Goal: Complete application form

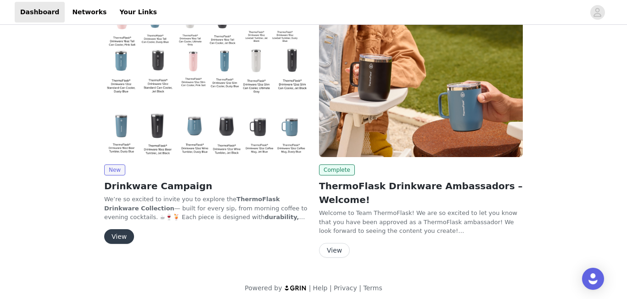
scroll to position [97, 0]
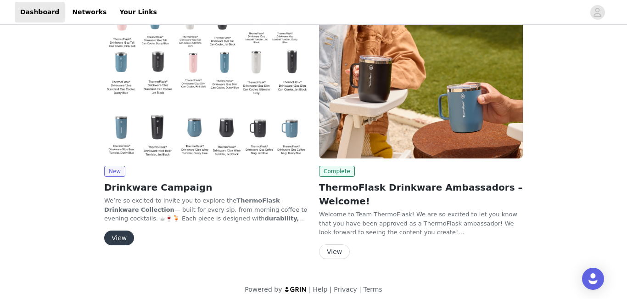
click at [120, 234] on button "View" at bounding box center [119, 238] width 30 height 15
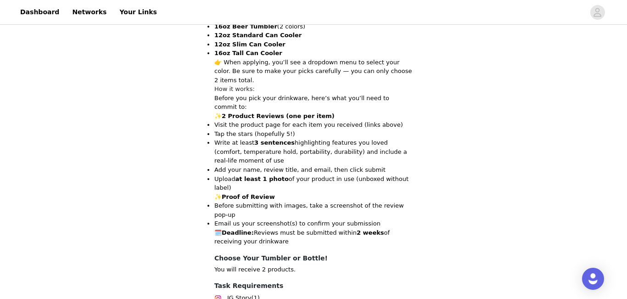
scroll to position [417, 0]
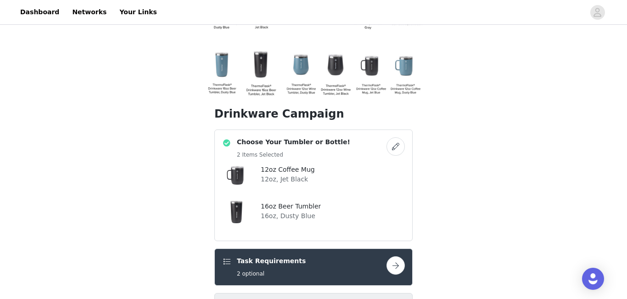
scroll to position [157, 0]
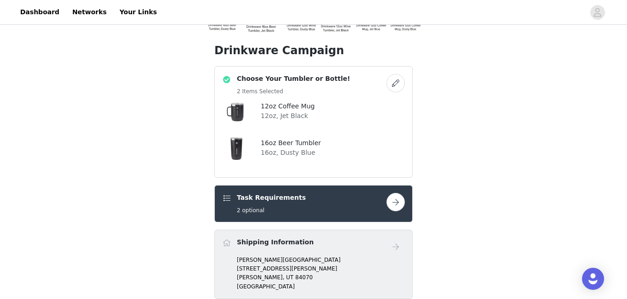
click at [393, 197] on button "button" at bounding box center [396, 202] width 18 height 18
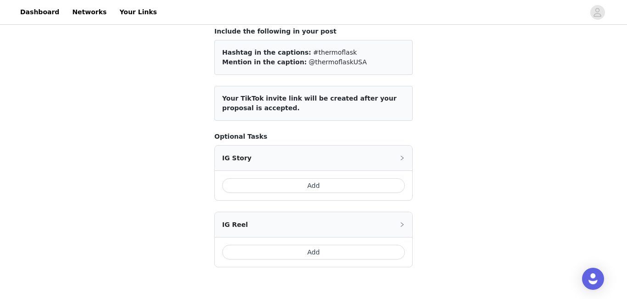
scroll to position [58, 0]
click at [316, 188] on button "Add" at bounding box center [313, 186] width 183 height 15
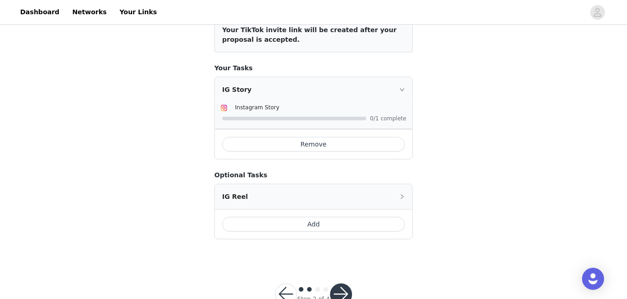
scroll to position [147, 0]
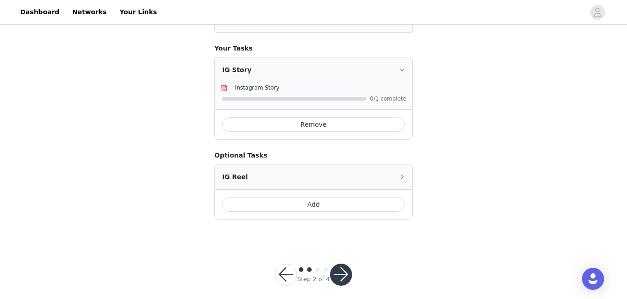
click at [309, 202] on button "Add" at bounding box center [313, 204] width 183 height 15
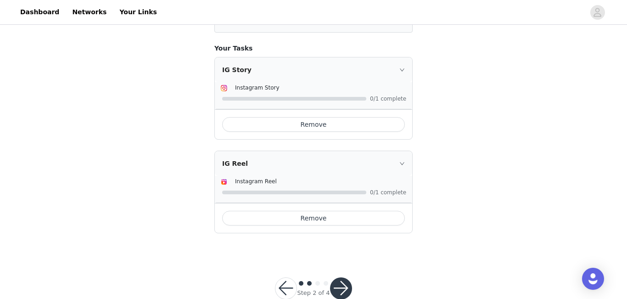
scroll to position [169, 0]
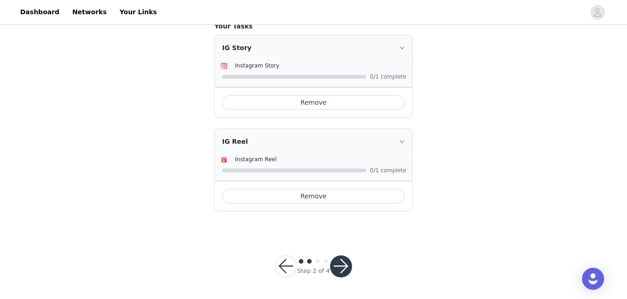
click at [284, 266] on button "button" at bounding box center [286, 266] width 22 height 22
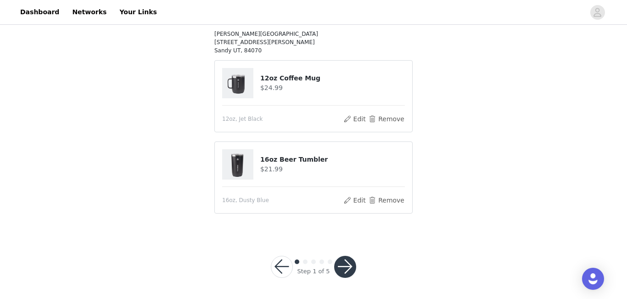
scroll to position [103, 0]
click at [285, 264] on button "button" at bounding box center [282, 266] width 22 height 22
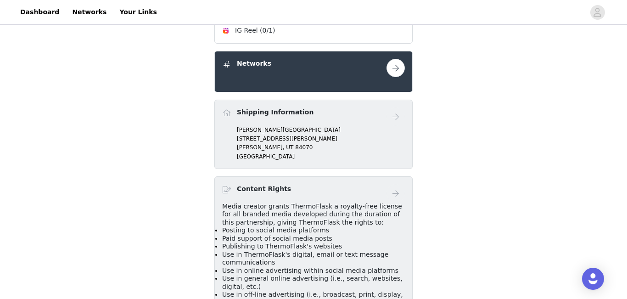
scroll to position [343, 0]
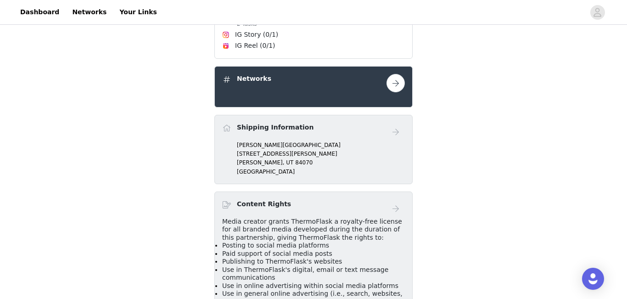
click at [395, 80] on button "button" at bounding box center [396, 83] width 18 height 18
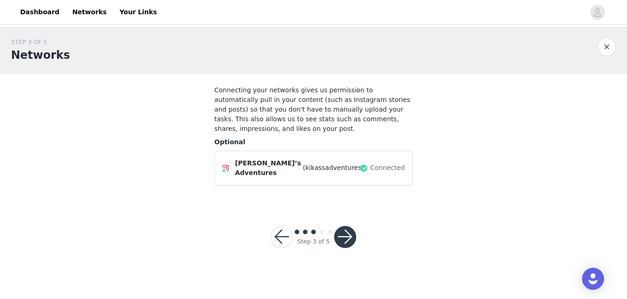
click at [283, 230] on button "button" at bounding box center [282, 237] width 22 height 22
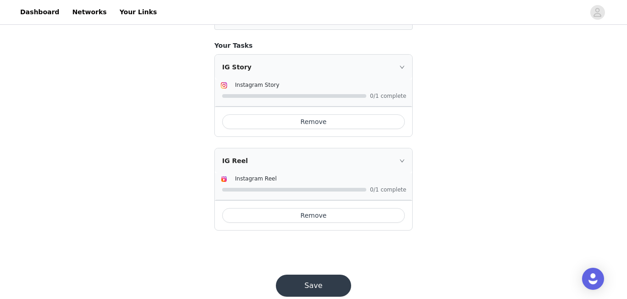
scroll to position [152, 0]
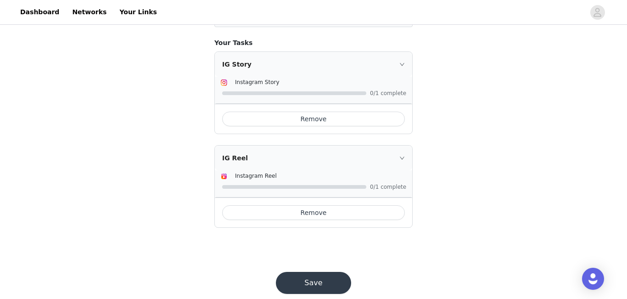
scroll to position [169, 0]
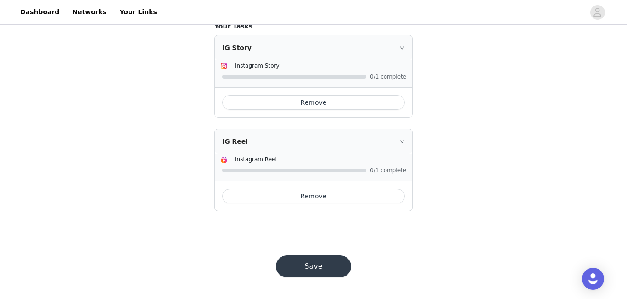
click at [289, 264] on button "Save" at bounding box center [313, 266] width 75 height 22
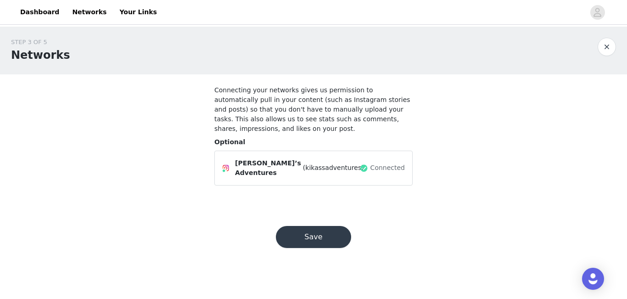
click at [290, 242] on button "Save" at bounding box center [313, 237] width 75 height 22
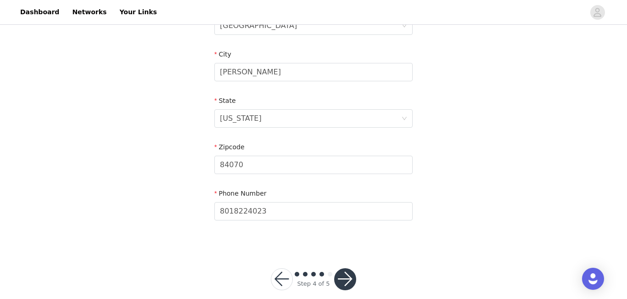
scroll to position [327, 0]
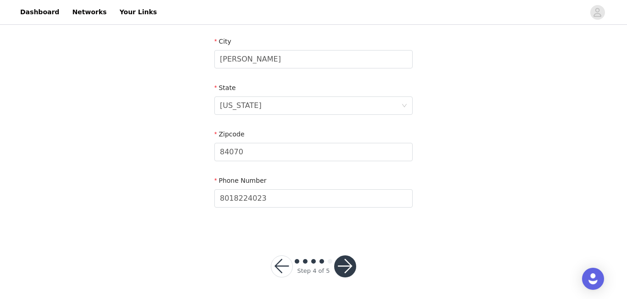
click at [346, 263] on button "button" at bounding box center [345, 266] width 22 height 22
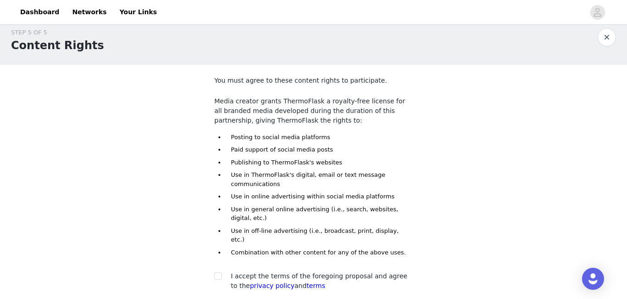
scroll to position [84, 0]
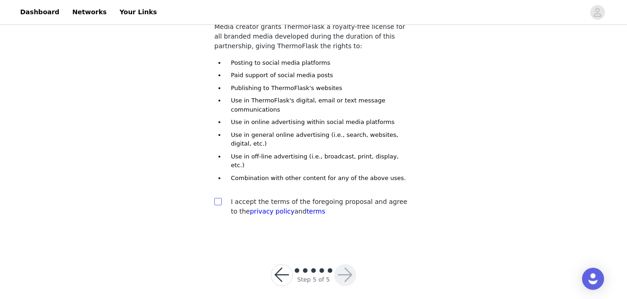
click at [219, 198] on input "checkbox" at bounding box center [217, 201] width 6 height 6
checkbox input "true"
click at [347, 264] on button "button" at bounding box center [345, 275] width 22 height 22
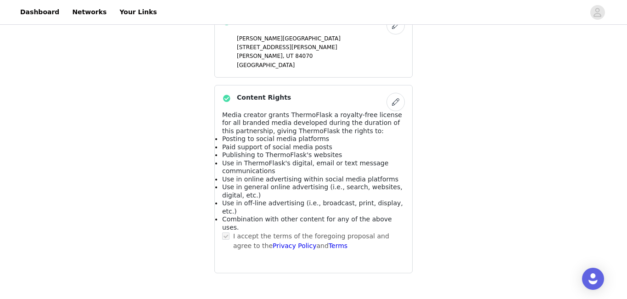
scroll to position [509, 0]
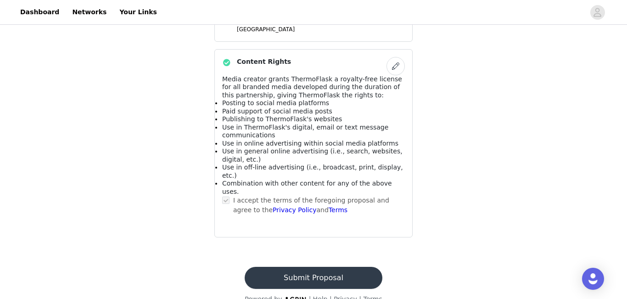
click at [304, 267] on button "Submit Proposal" at bounding box center [313, 278] width 137 height 22
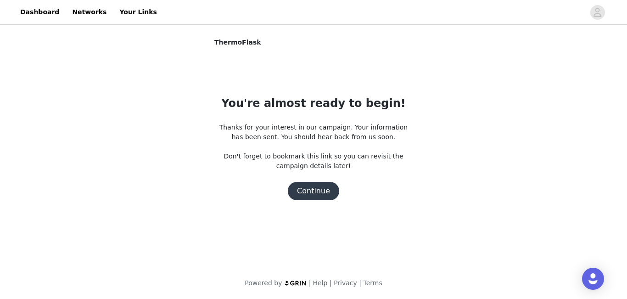
scroll to position [0, 0]
click at [307, 189] on button "Continue" at bounding box center [313, 191] width 51 height 18
